Goal: Task Accomplishment & Management: Manage account settings

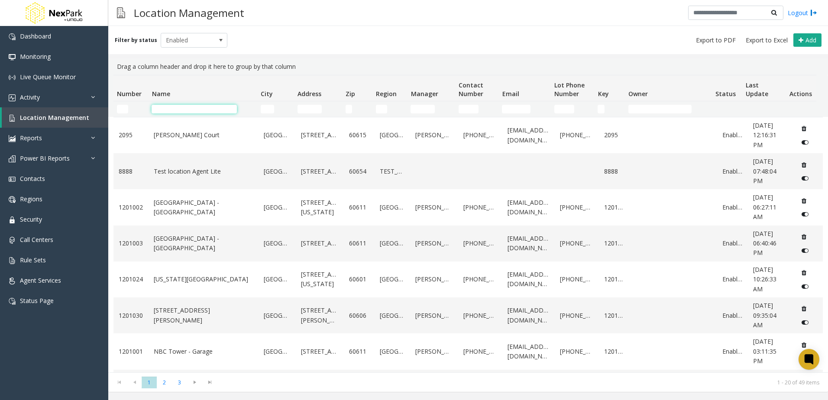
click at [169, 109] on input "Name Filter" at bounding box center [194, 109] width 85 height 9
type input "**********"
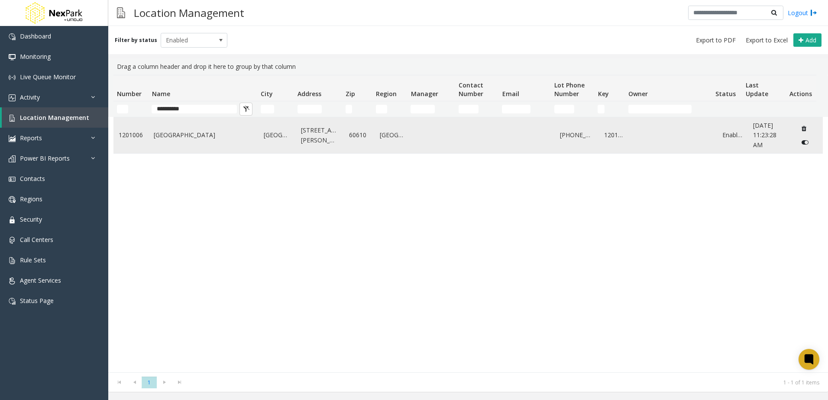
click at [142, 144] on td "1201006" at bounding box center [130, 135] width 35 height 36
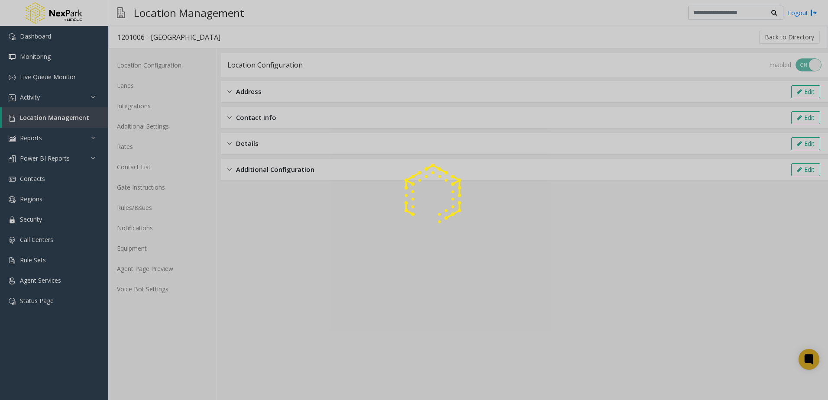
click at [143, 85] on div at bounding box center [414, 200] width 828 height 400
click at [137, 86] on div at bounding box center [414, 200] width 828 height 400
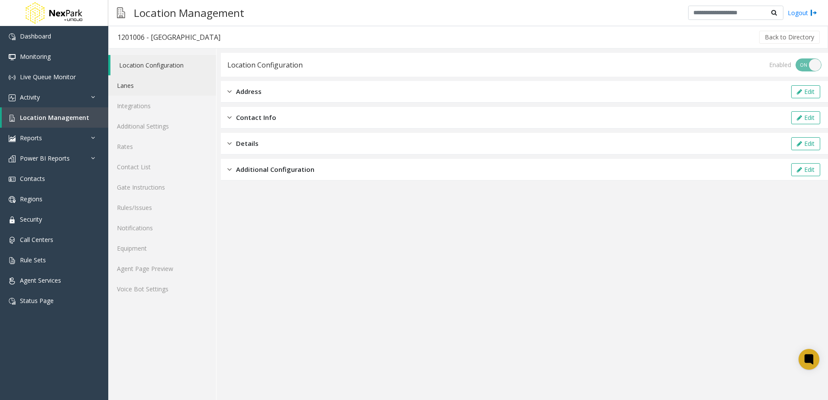
click at [137, 86] on link "Lanes" at bounding box center [162, 85] width 108 height 20
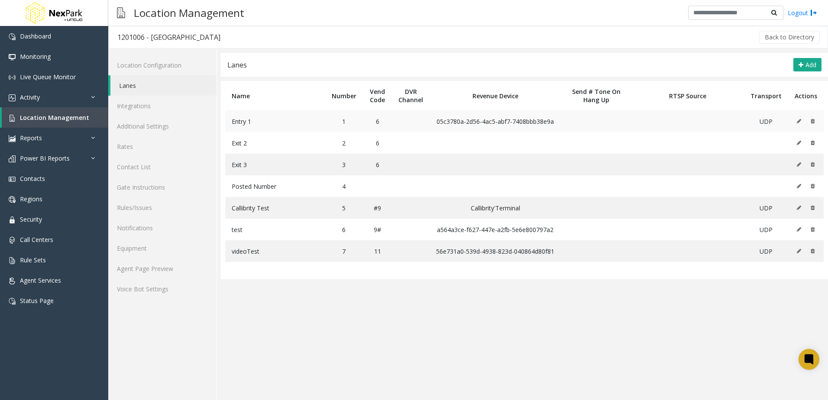
click at [799, 123] on icon at bounding box center [799, 121] width 4 height 5
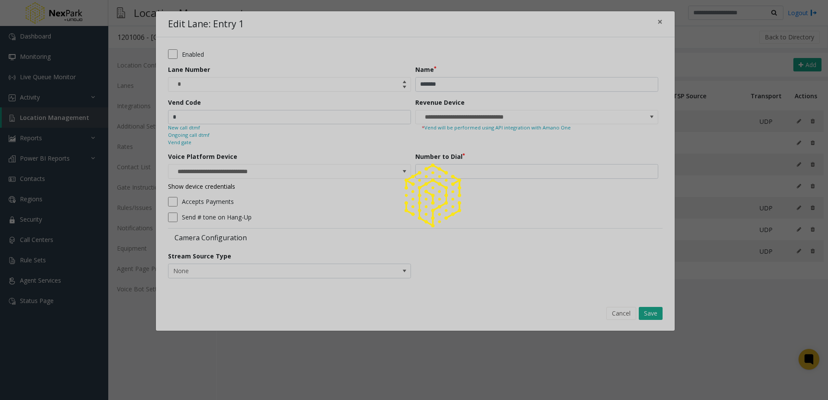
type input "**********"
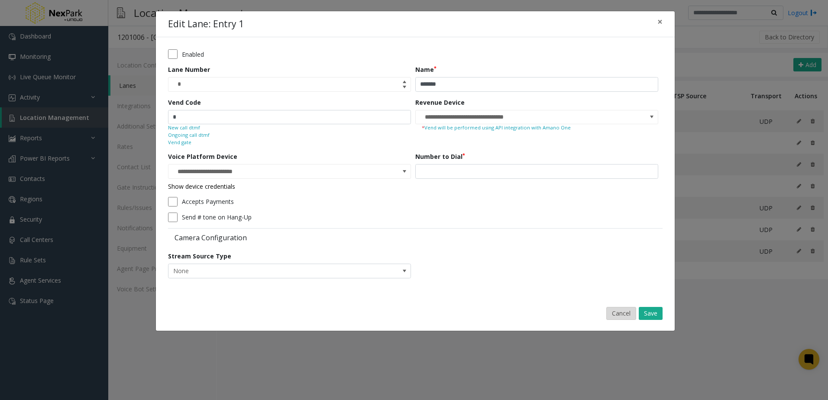
click at [611, 311] on button "Cancel" at bounding box center [621, 313] width 30 height 13
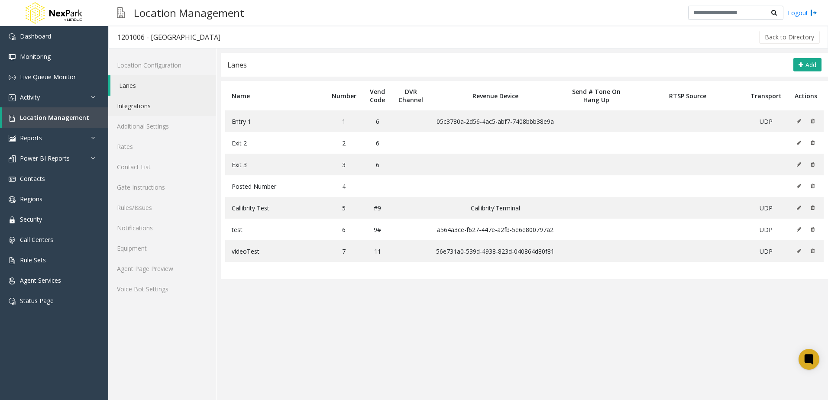
click at [155, 104] on link "Integrations" at bounding box center [162, 106] width 108 height 20
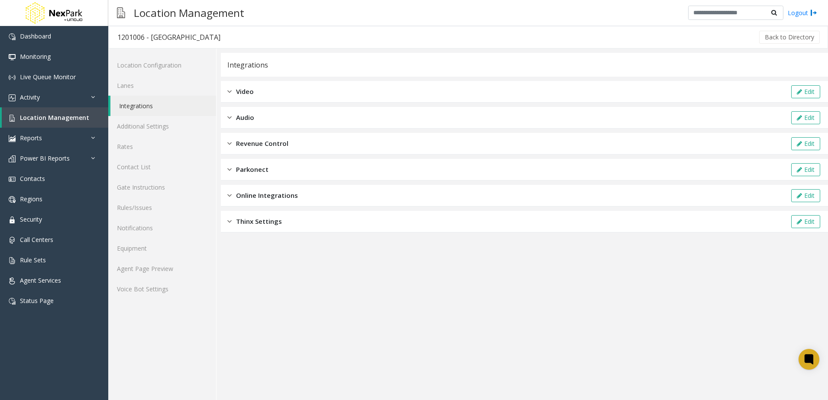
click at [309, 86] on div "Video Edit" at bounding box center [524, 92] width 607 height 22
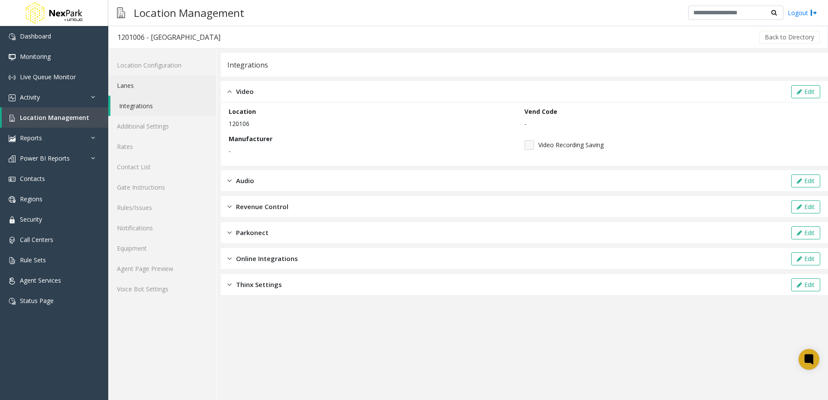
click at [167, 81] on link "Lanes" at bounding box center [162, 85] width 108 height 20
